Goal: Information Seeking & Learning: Learn about a topic

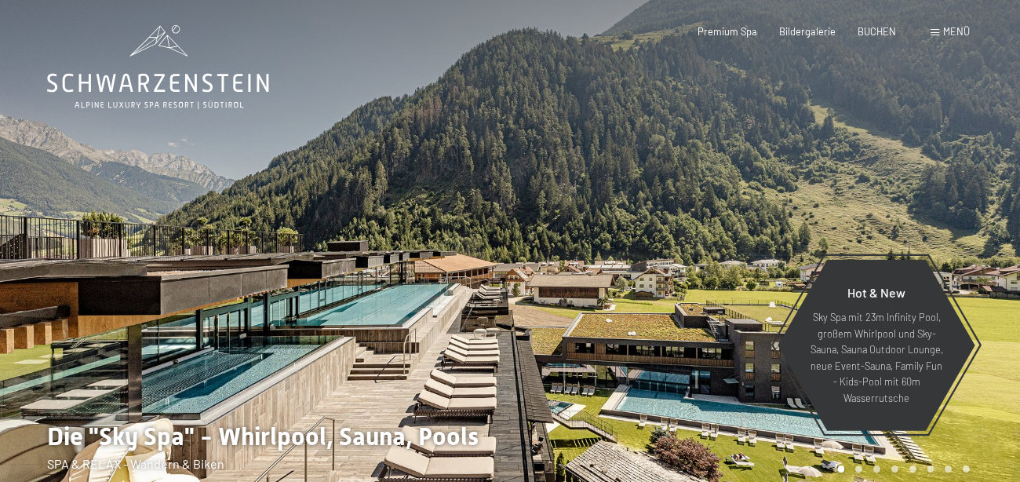
click at [957, 28] on span "Menü" at bounding box center [956, 31] width 27 height 13
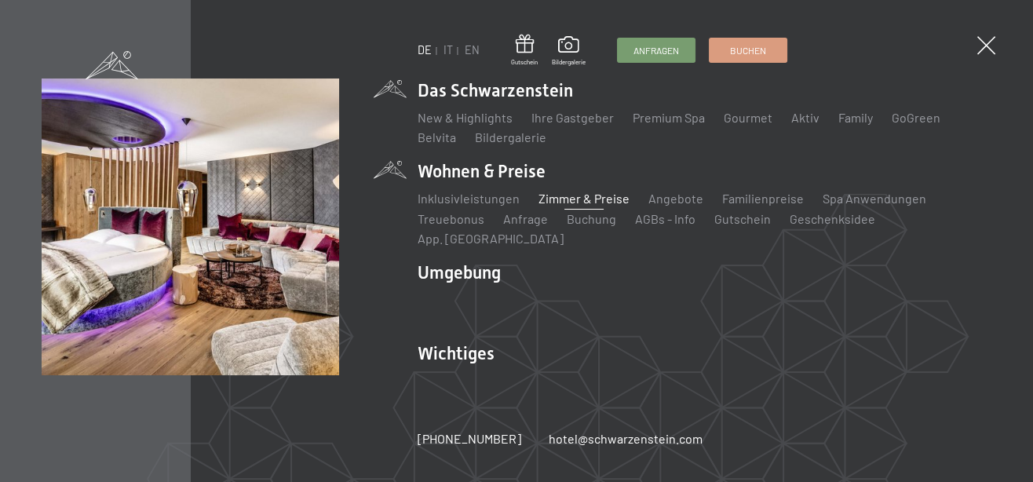
click at [575, 206] on link "Zimmer & Preise" at bounding box center [583, 198] width 91 height 15
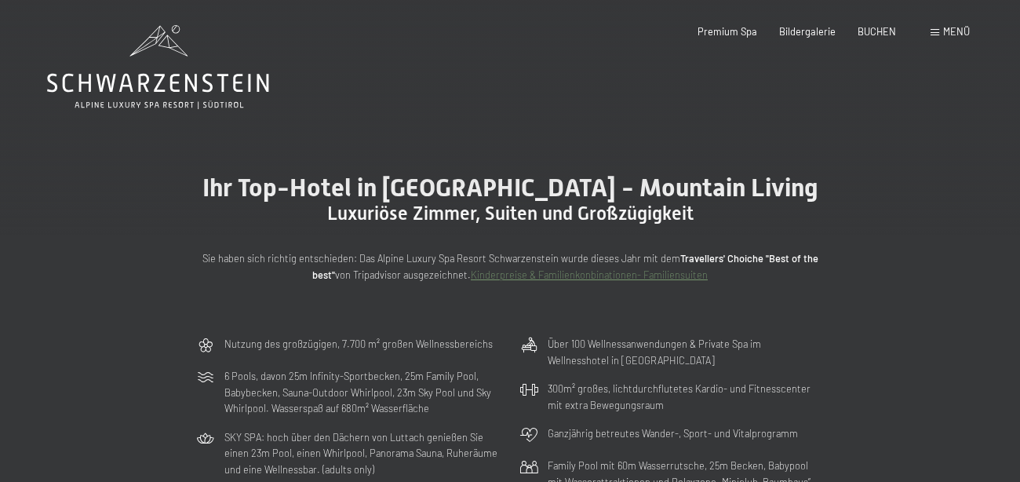
click at [964, 30] on span "Menü" at bounding box center [956, 31] width 27 height 13
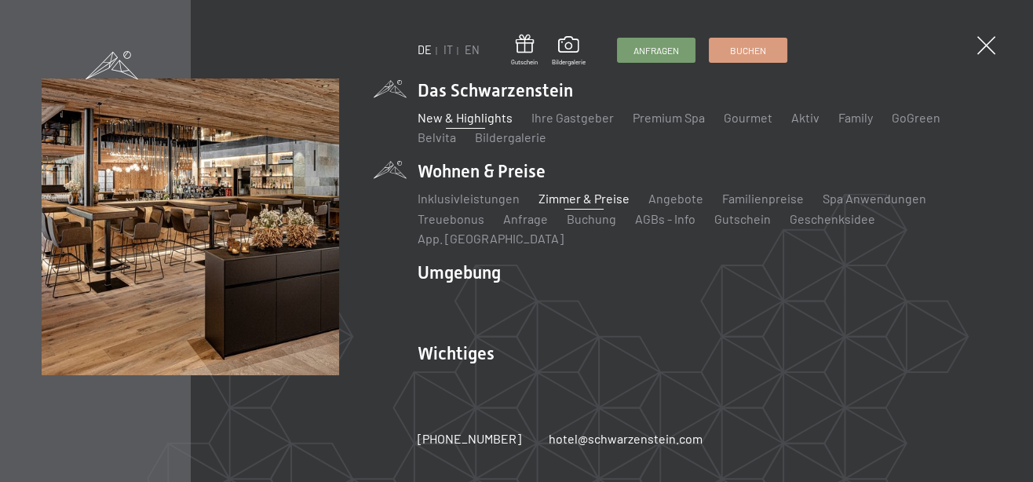
click at [451, 123] on link "New & Highlights" at bounding box center [464, 117] width 95 height 15
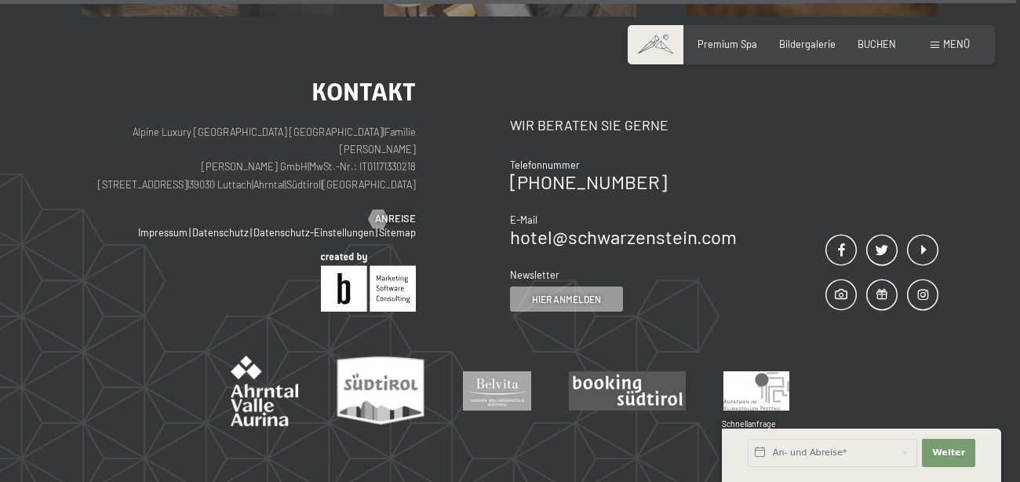
scroll to position [5353, 0]
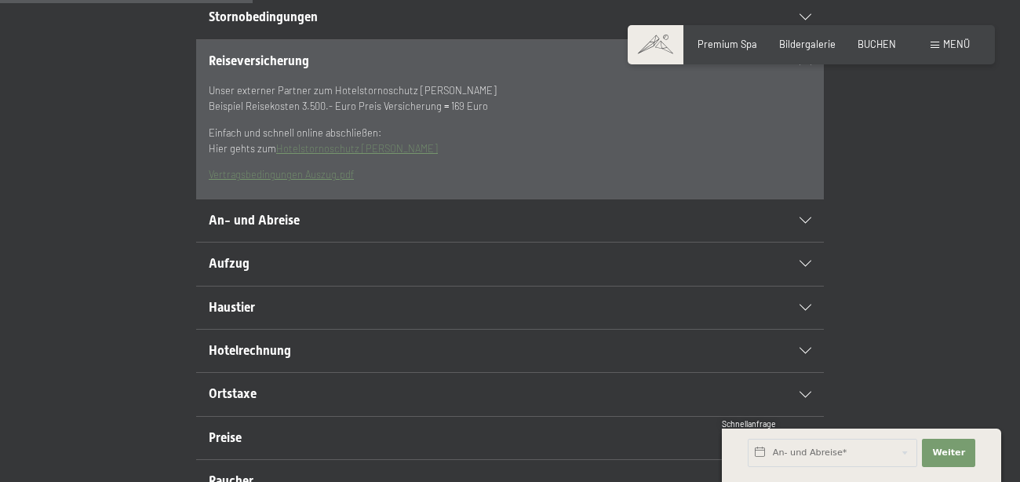
scroll to position [407, 0]
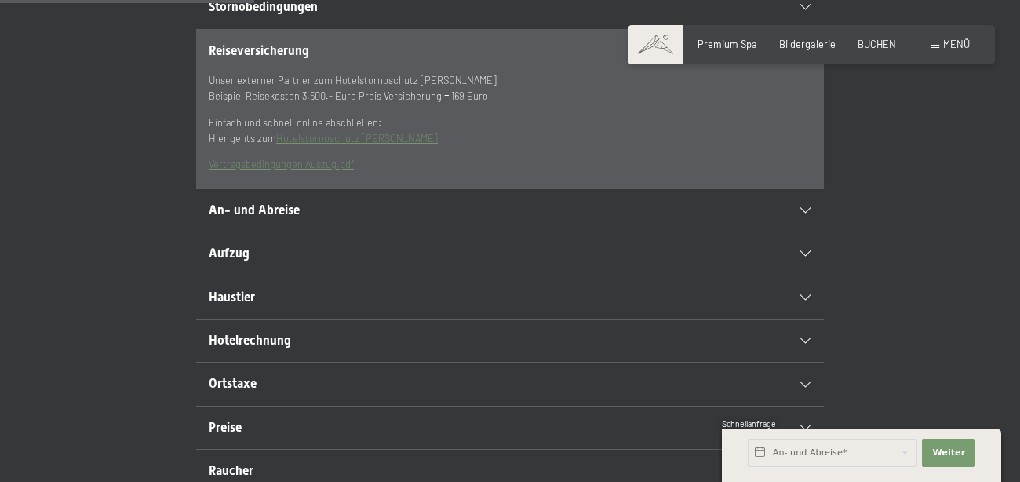
click at [807, 319] on div "Haustier" at bounding box center [510, 297] width 603 height 42
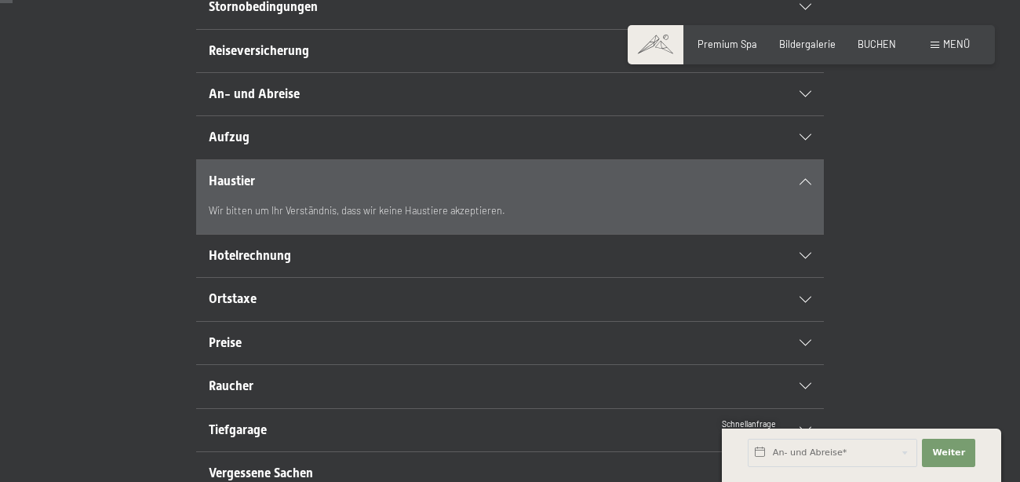
scroll to position [0, 0]
